Goal: Check status: Check status

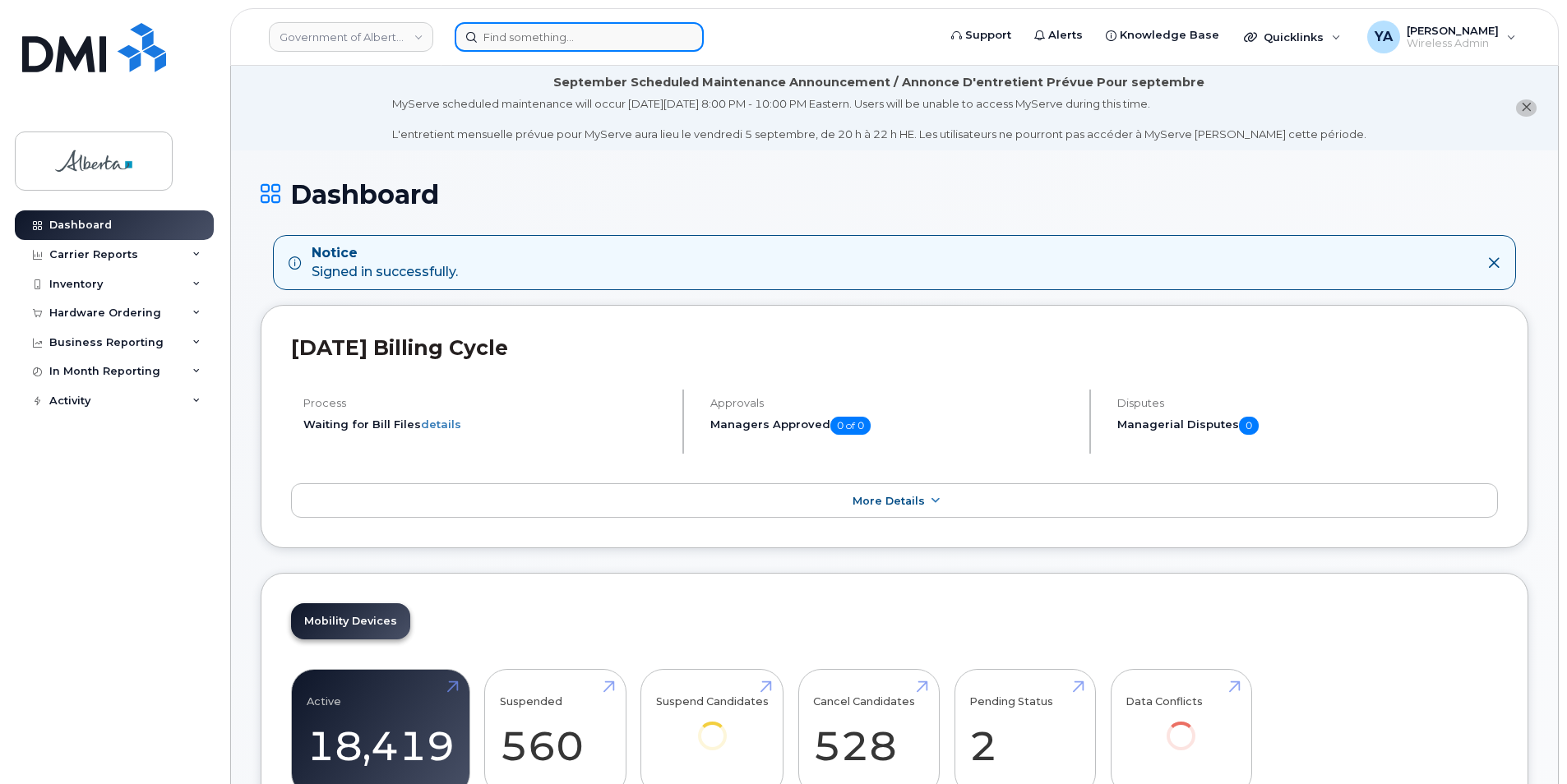
click at [531, 37] on input at bounding box center [579, 37] width 249 height 30
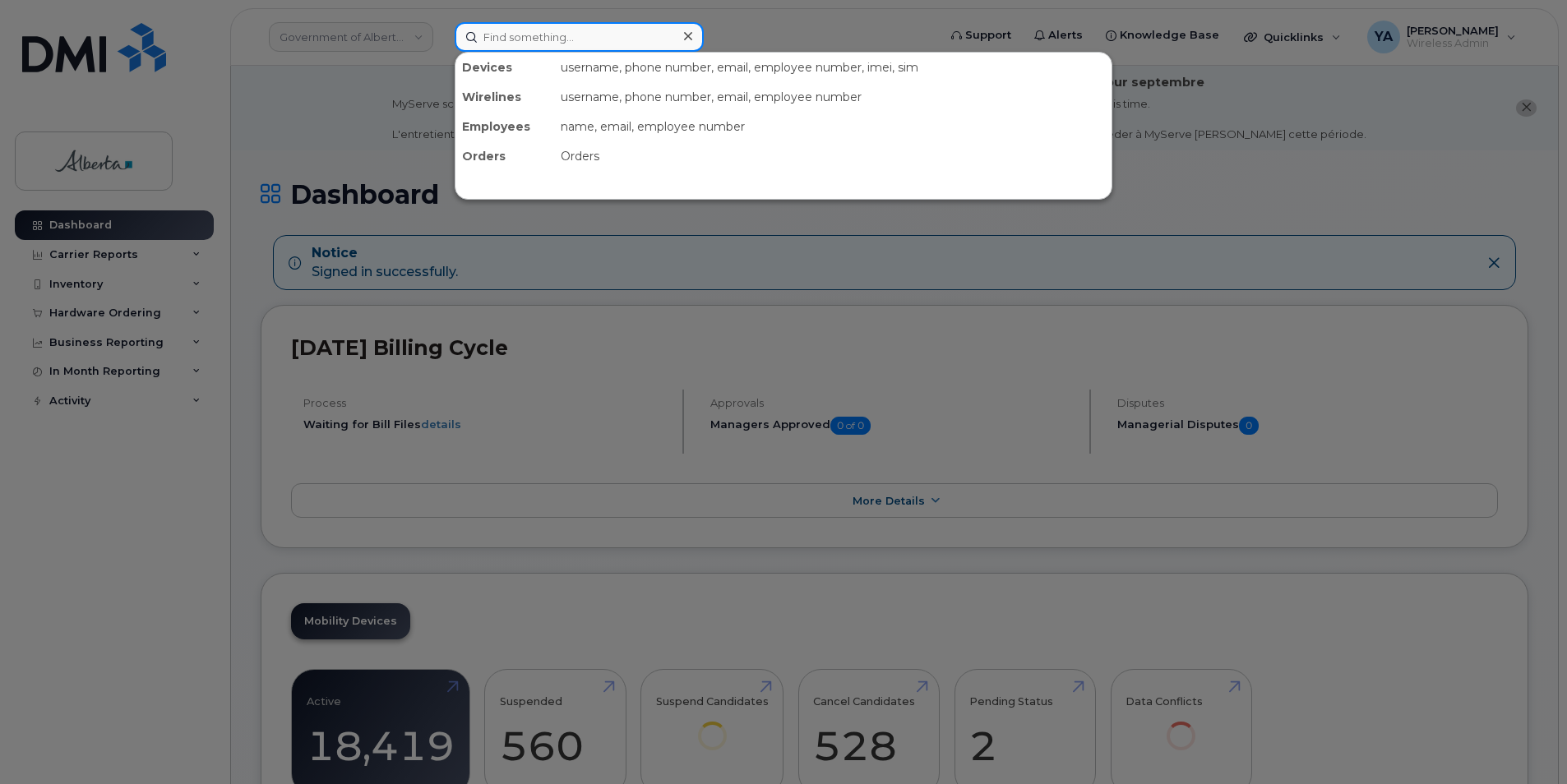
paste input "5879835564"
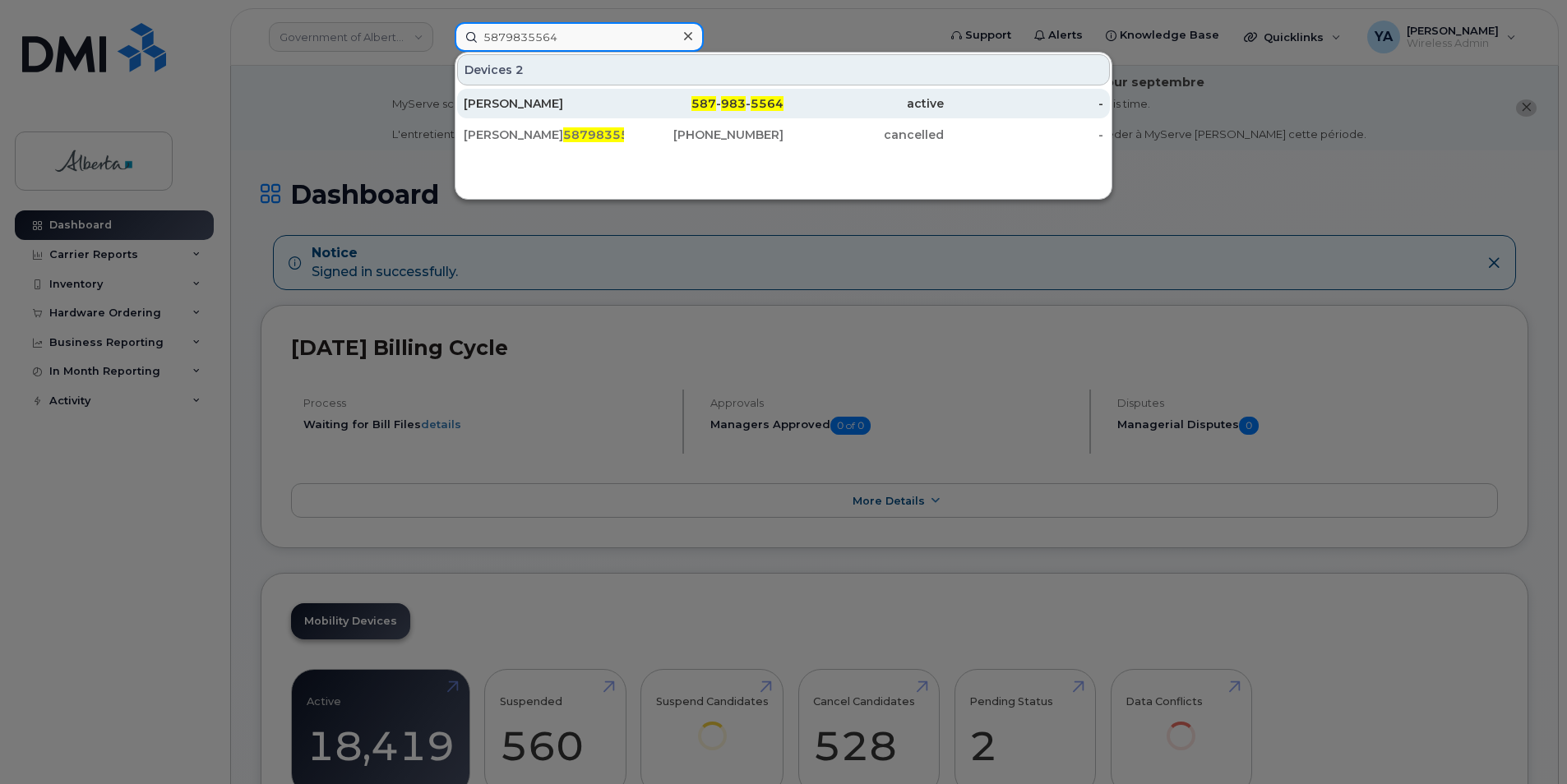
type input "5879835564"
click at [548, 98] on div "[PERSON_NAME]" at bounding box center [543, 104] width 160 height 17
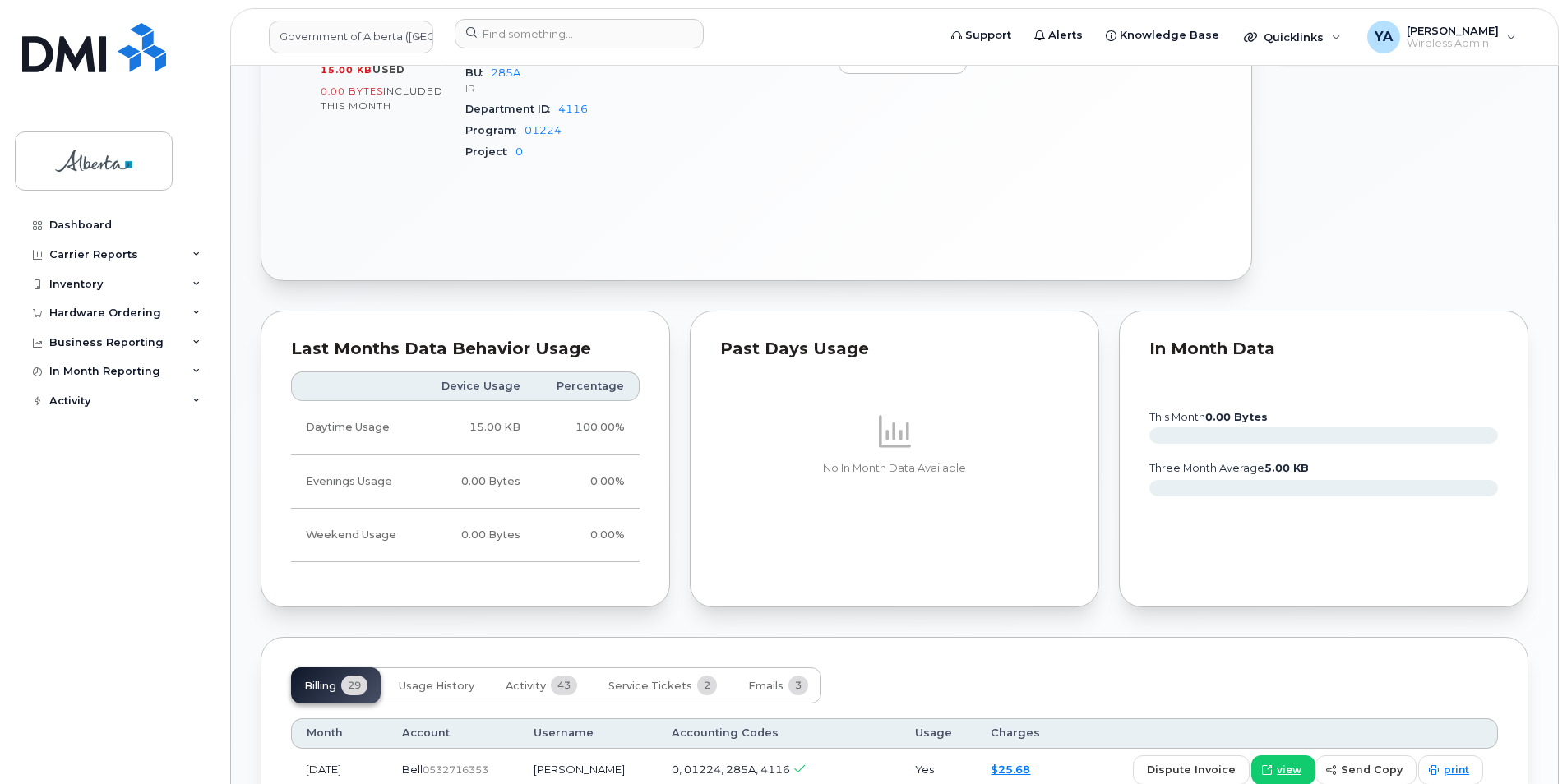
scroll to position [1151, 0]
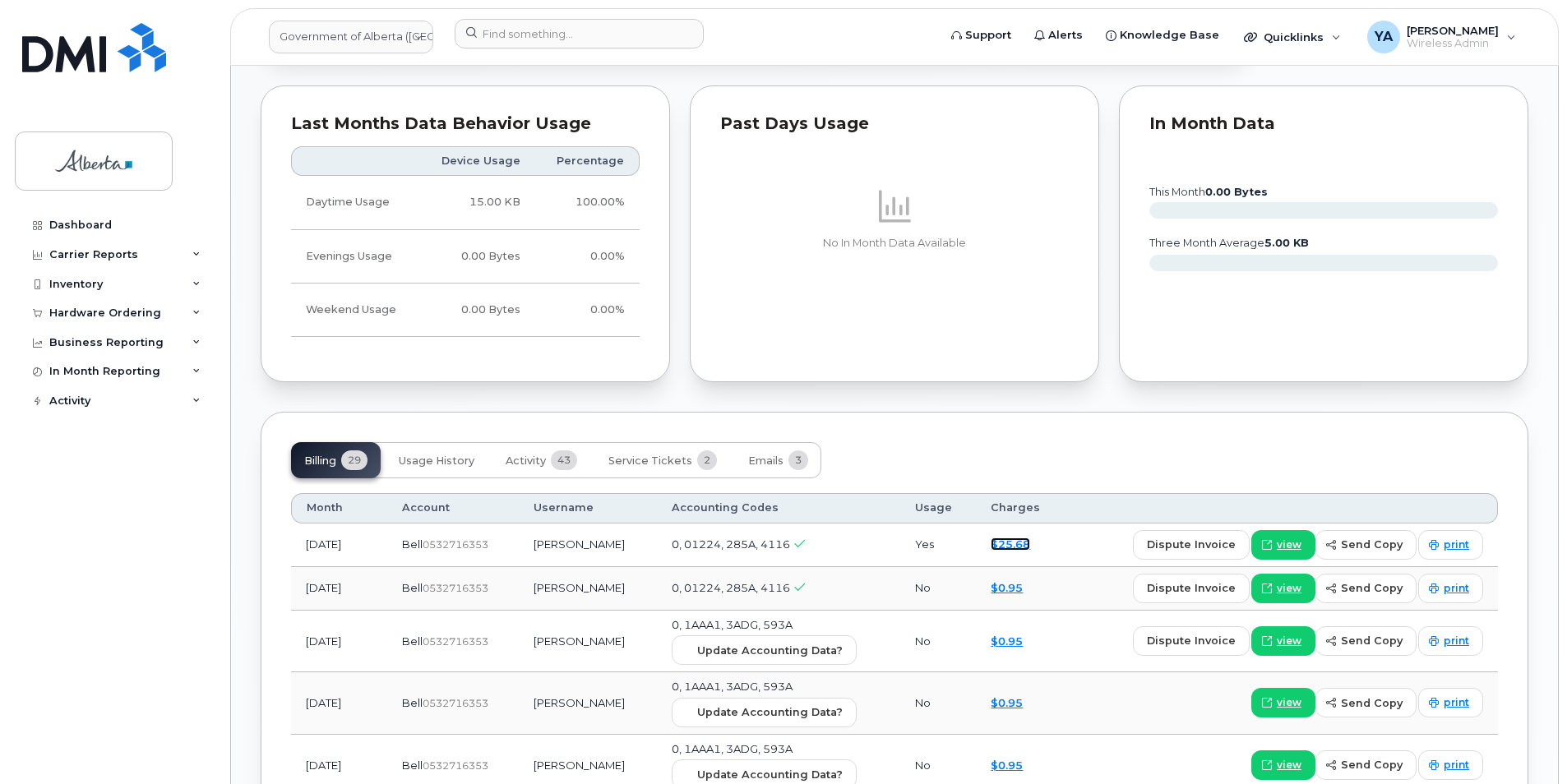
click at [1025, 538] on link "$25.68" at bounding box center [1011, 544] width 39 height 13
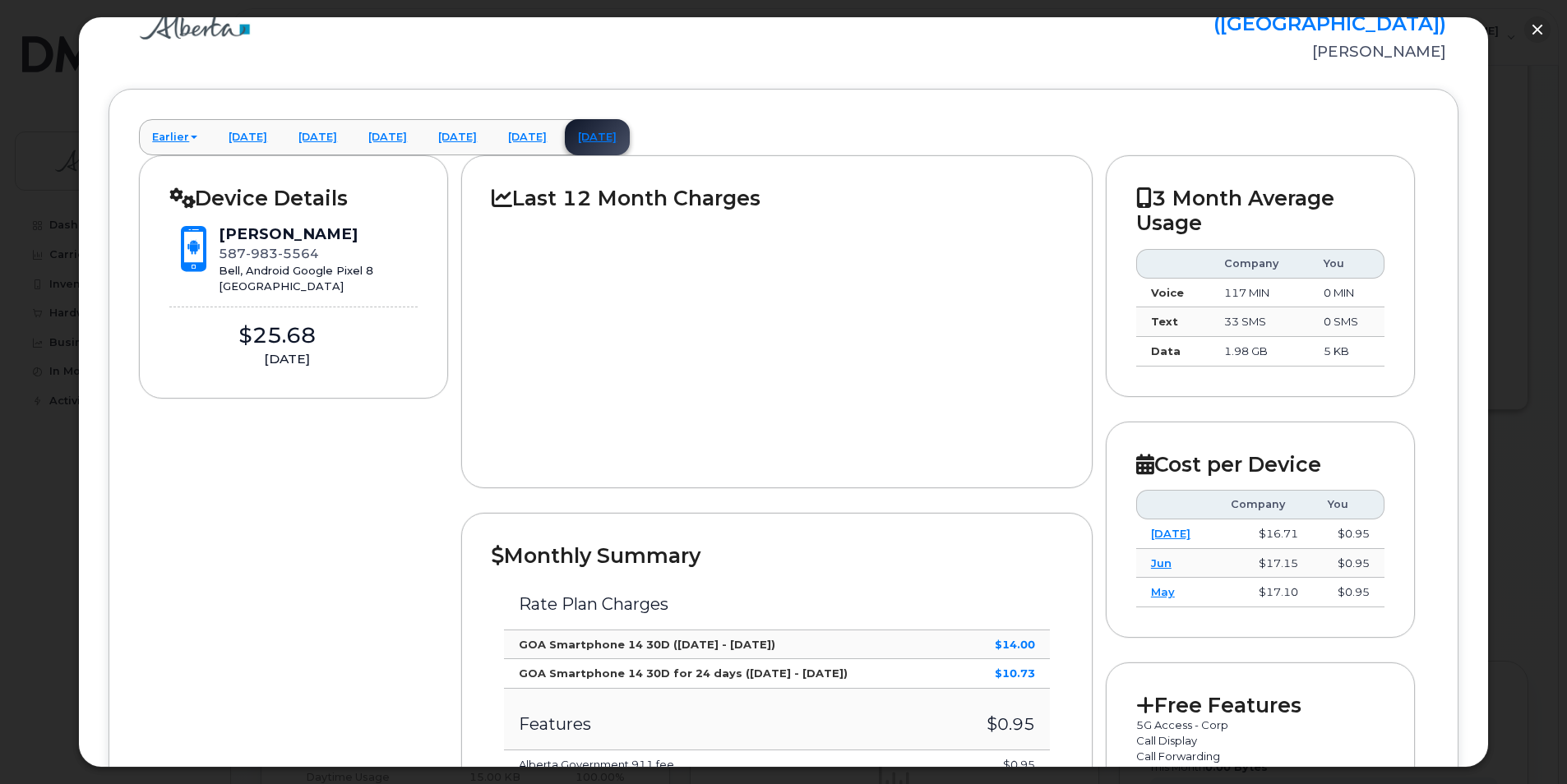
scroll to position [0, 0]
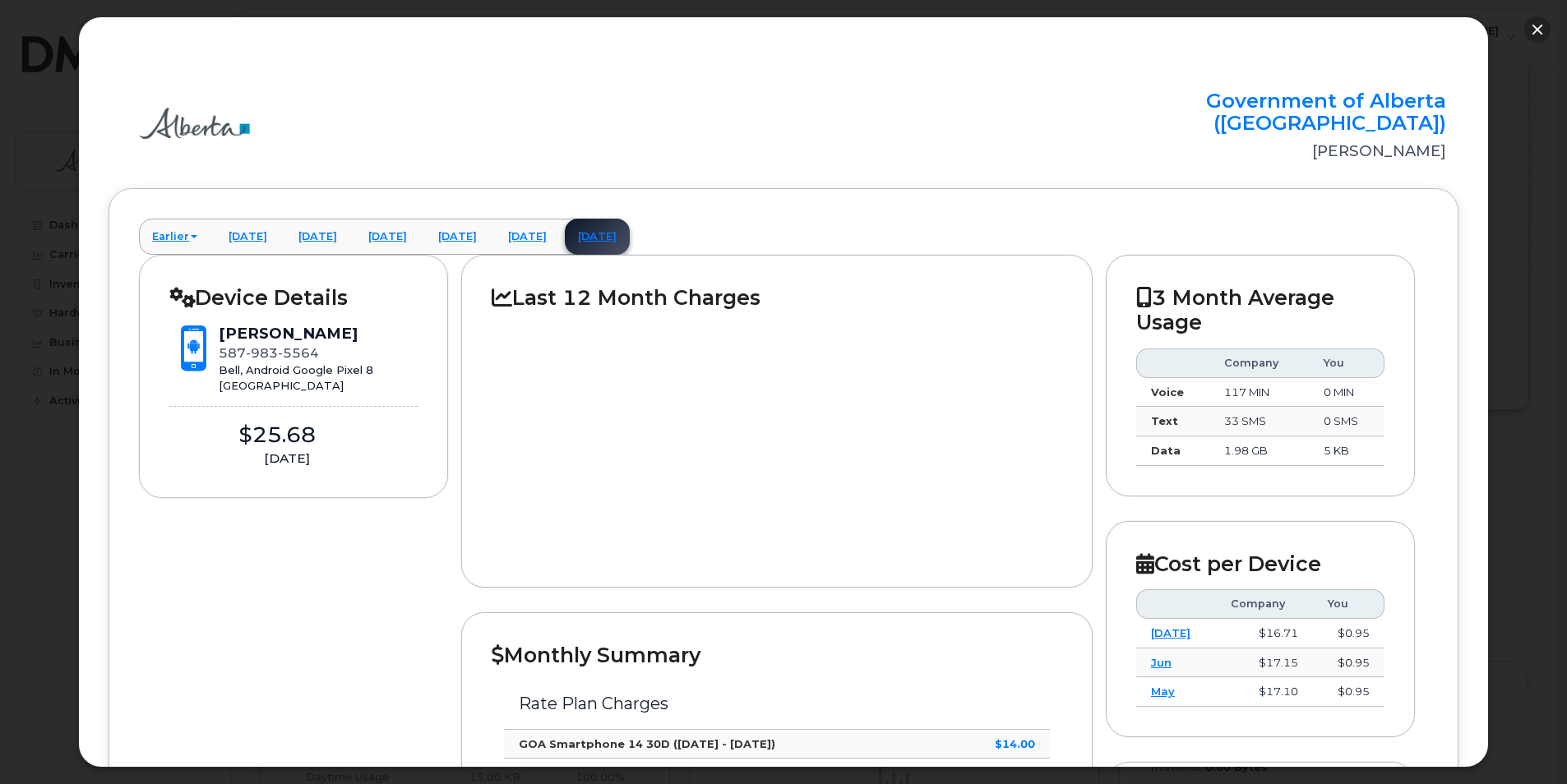
click at [1545, 36] on button "button" at bounding box center [1538, 30] width 26 height 26
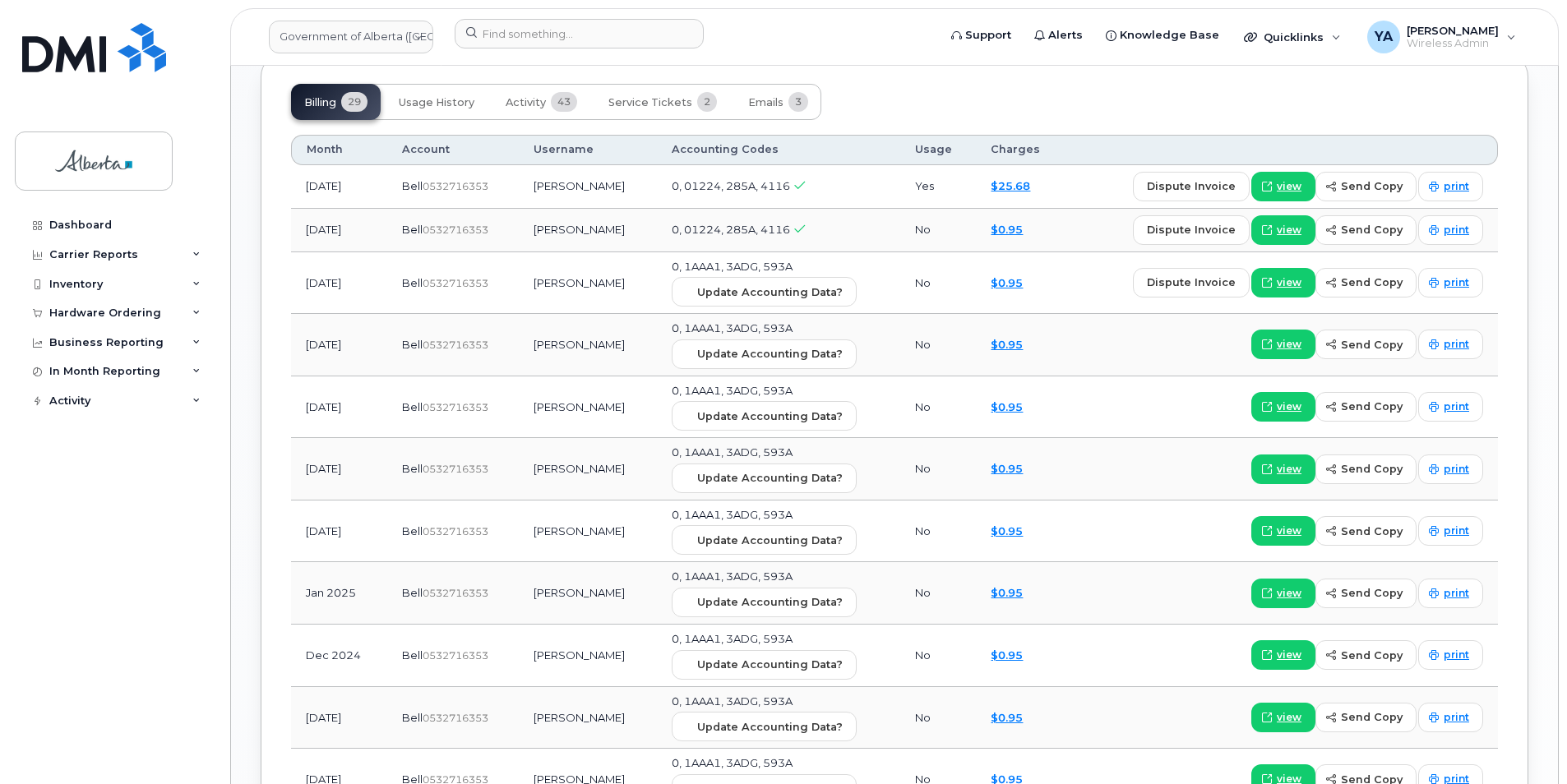
scroll to position [1315, 0]
